Goal: Check status: Check status

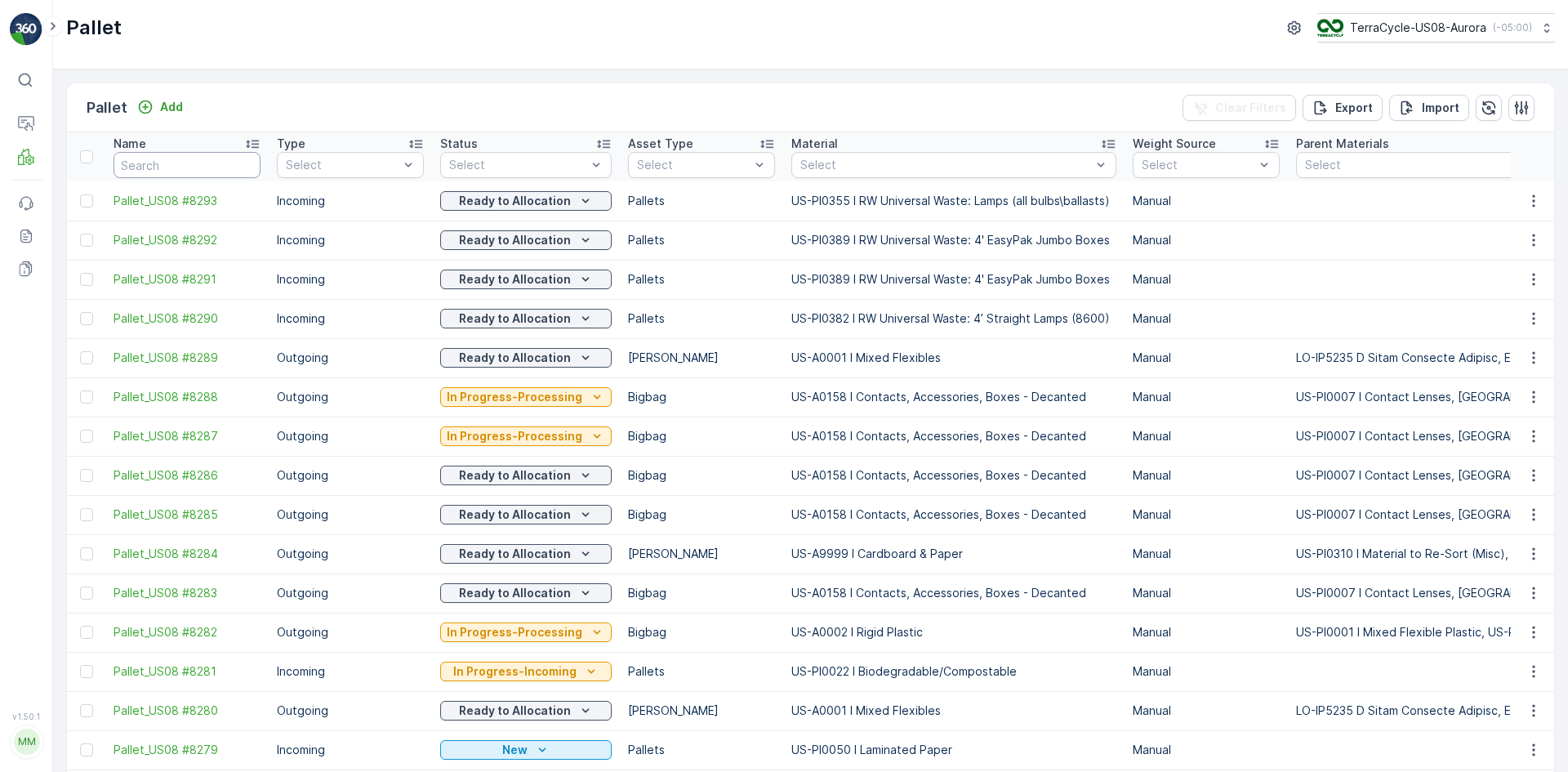
click at [220, 167] on input "text" at bounding box center [187, 165] width 147 height 27
paste input "SC7695"
type input "SC7695"
